Goal: Task Accomplishment & Management: Complete application form

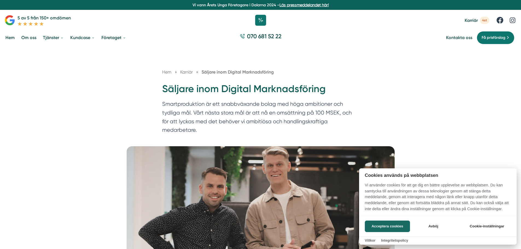
click at [392, 227] on button "Acceptera cookies" at bounding box center [387, 226] width 45 height 11
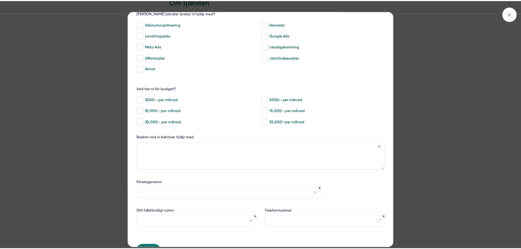
scroll to position [66, 0]
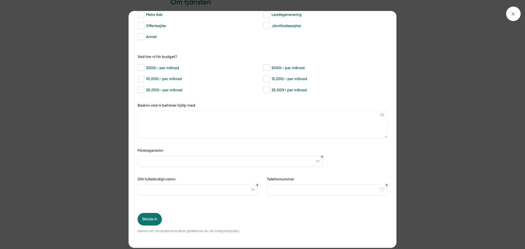
click at [438, 49] on div "bbc9b822-b2c6-488a-ab3e-9a2d59e49c7c Behöver du hjälp med trygg tillväxt? [PERS…" at bounding box center [262, 124] width 525 height 249
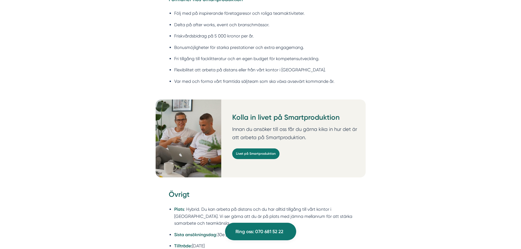
scroll to position [1313, 0]
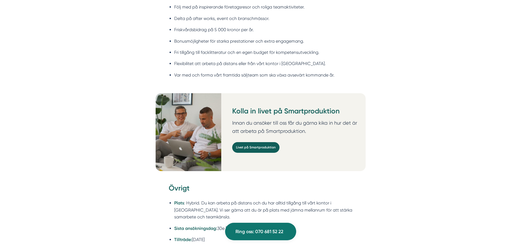
click at [252, 142] on link "Livet på Smartproduktion" at bounding box center [255, 147] width 47 height 11
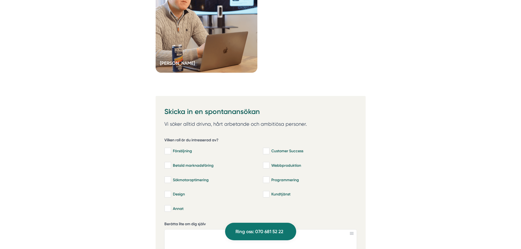
scroll to position [1823, 0]
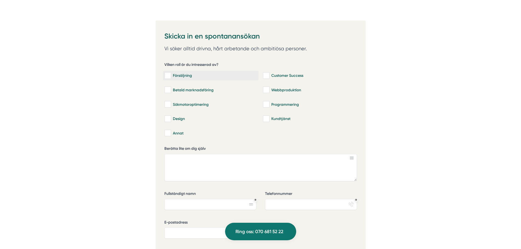
click at [168, 73] on input "Försäljning" at bounding box center [167, 75] width 6 height 5
checkbox input "true"
click at [266, 76] on input "Customer Success" at bounding box center [266, 75] width 6 height 5
checkbox input "true"
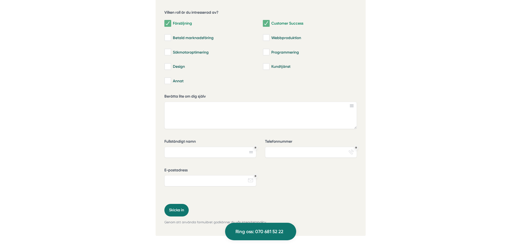
scroll to position [1896, 0]
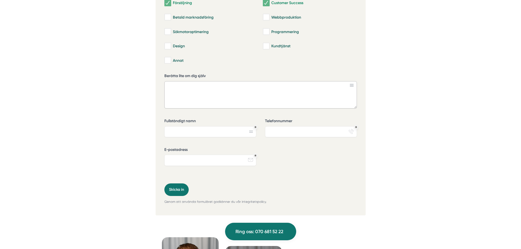
click at [237, 94] on textarea "Berätta lite om dig själv" at bounding box center [260, 94] width 193 height 27
click at [208, 134] on input "Fullständigt namn" at bounding box center [210, 131] width 92 height 11
type input "F"
type input "[PERSON_NAME]"
type input "0736933324"
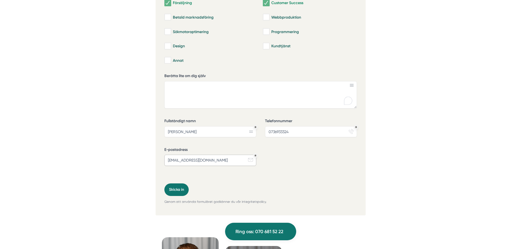
type input "[EMAIL_ADDRESS][DOMAIN_NAME]"
click at [274, 181] on div "Vilken roll är du intresserad av? Försäljning Customer Success Betald marknadsf…" at bounding box center [260, 83] width 193 height 201
click at [269, 98] on textarea "Berätta lite om dig själv" at bounding box center [260, 94] width 193 height 27
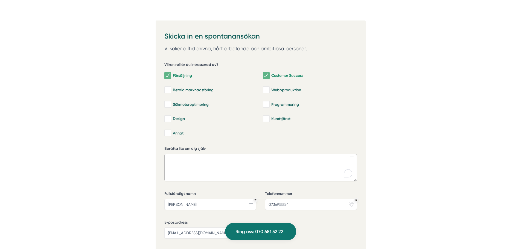
click at [255, 163] on textarea "Berätta lite om dig själv" at bounding box center [260, 167] width 193 height 27
click at [228, 168] on textarea "Berätta lite om dig själv" at bounding box center [260, 167] width 193 height 27
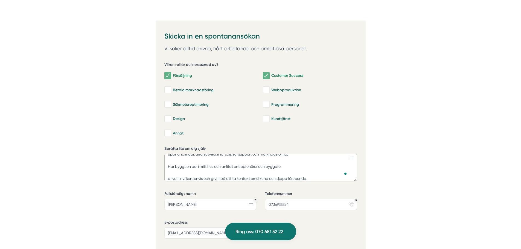
scroll to position [23, 0]
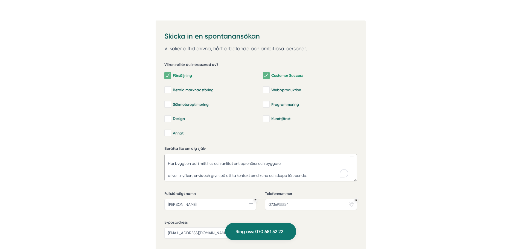
drag, startPoint x: 254, startPoint y: 168, endPoint x: 256, endPoint y: 172, distance: 4.8
click at [256, 172] on textarea "[PERSON_NAME] heter jag, 42 årig pappa, maskiningenjör, lagledare på dotterns f…" at bounding box center [260, 167] width 193 height 27
click at [314, 171] on textarea "[PERSON_NAME] heter jag, 42 årig pappa, maskiningenjör, lagledare på dotterns f…" at bounding box center [260, 167] width 193 height 27
click at [169, 167] on textarea "[PERSON_NAME] heter jag, 42 årig pappa, maskiningenjör, lagledare på dotterns f…" at bounding box center [260, 167] width 193 height 27
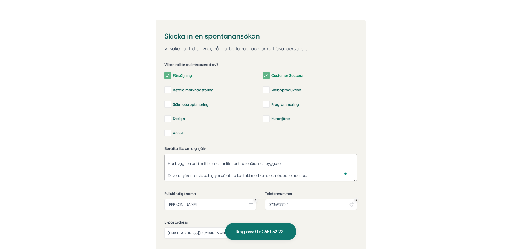
click at [195, 173] on textarea "[PERSON_NAME] heter jag, 42 årig pappa, maskiningenjör, lagledare på dotterns f…" at bounding box center [260, 167] width 193 height 27
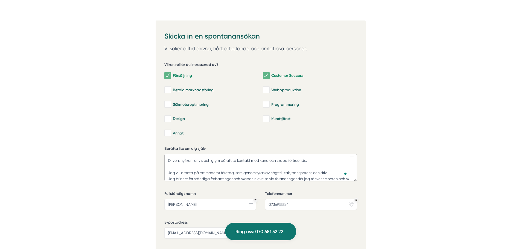
scroll to position [42, 0]
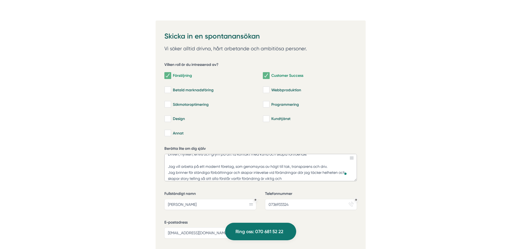
drag, startPoint x: 194, startPoint y: 179, endPoint x: 300, endPoint y: 178, distance: 105.8
click at [300, 178] on textarea "[PERSON_NAME] heter jag, 42 årig pappa, maskiningenjör, lagledare på dotterns f…" at bounding box center [260, 167] width 193 height 27
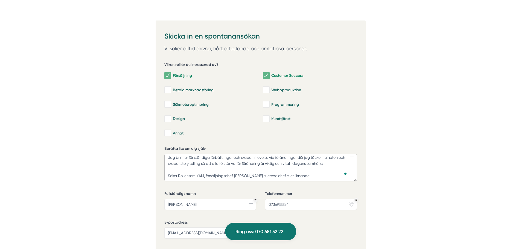
scroll to position [66, 0]
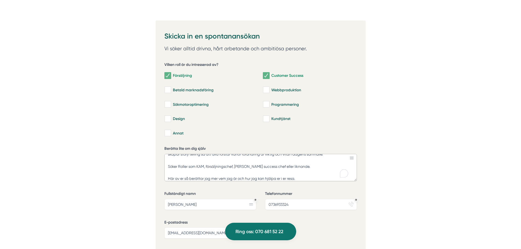
type textarea "[PERSON_NAME] heter jag, 42 årig pappa, maskiningenjör, lagledare på dotterns f…"
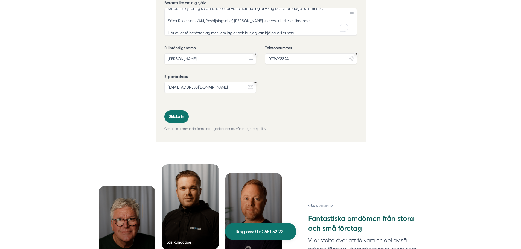
scroll to position [2042, 0]
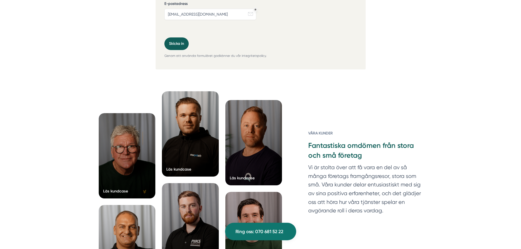
click at [177, 41] on button "Skicka in" at bounding box center [176, 43] width 24 height 13
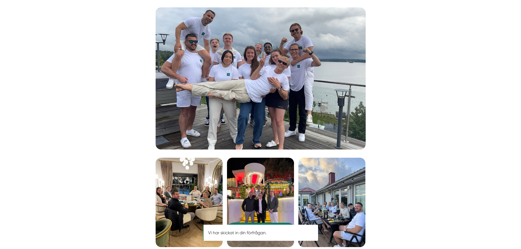
scroll to position [948, 0]
